Goal: Task Accomplishment & Management: Complete application form

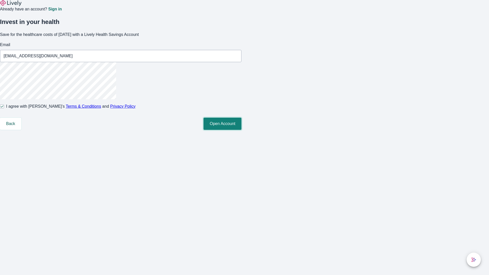
click at [242, 130] on button "Open Account" at bounding box center [223, 124] width 38 height 12
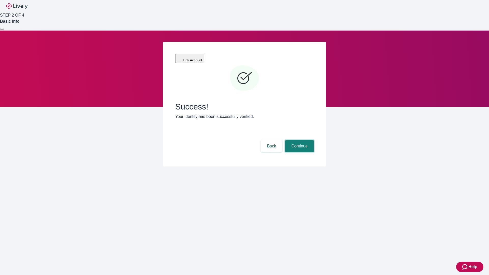
click at [299, 140] on button "Continue" at bounding box center [299, 146] width 29 height 12
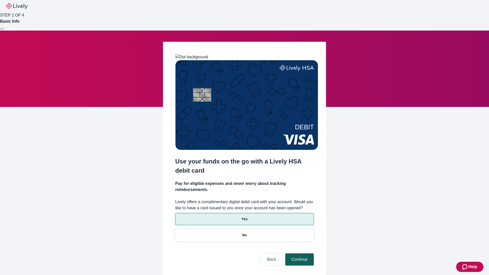
click at [244, 217] on p "Yes" at bounding box center [245, 219] width 6 height 5
click at [299, 254] on button "Continue" at bounding box center [299, 260] width 29 height 12
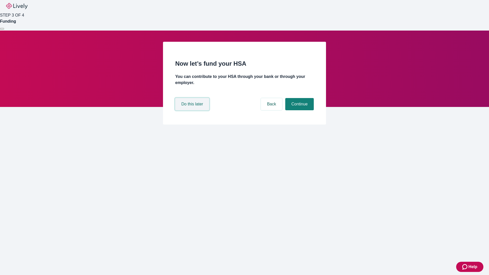
click at [193, 110] on button "Do this later" at bounding box center [192, 104] width 34 height 12
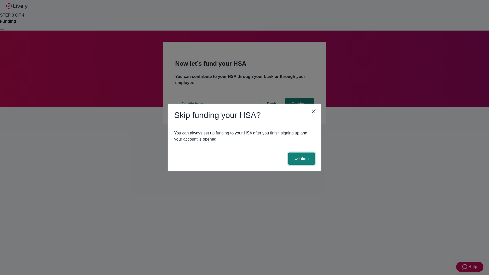
click at [301, 159] on button "Confirm" at bounding box center [301, 159] width 27 height 12
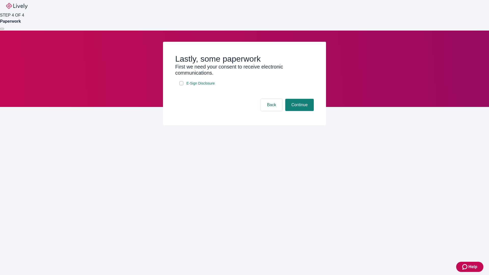
click at [181, 85] on input "E-Sign Disclosure" at bounding box center [181, 83] width 4 height 4
checkbox input "true"
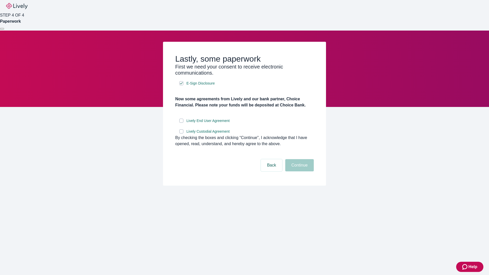
click at [181, 123] on input "Lively End User Agreement" at bounding box center [181, 121] width 4 height 4
checkbox input "true"
click at [181, 134] on input "Lively Custodial Agreement" at bounding box center [181, 131] width 4 height 4
checkbox input "true"
click at [299, 172] on button "Continue" at bounding box center [299, 165] width 29 height 12
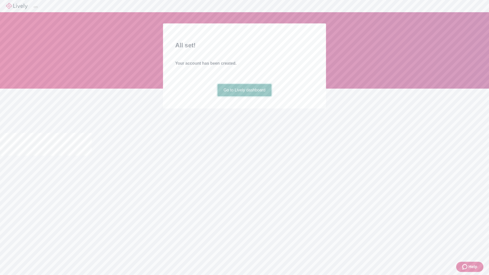
click at [244, 96] on link "Go to Lively dashboard" at bounding box center [245, 90] width 54 height 12
